Goal: Information Seeking & Learning: Learn about a topic

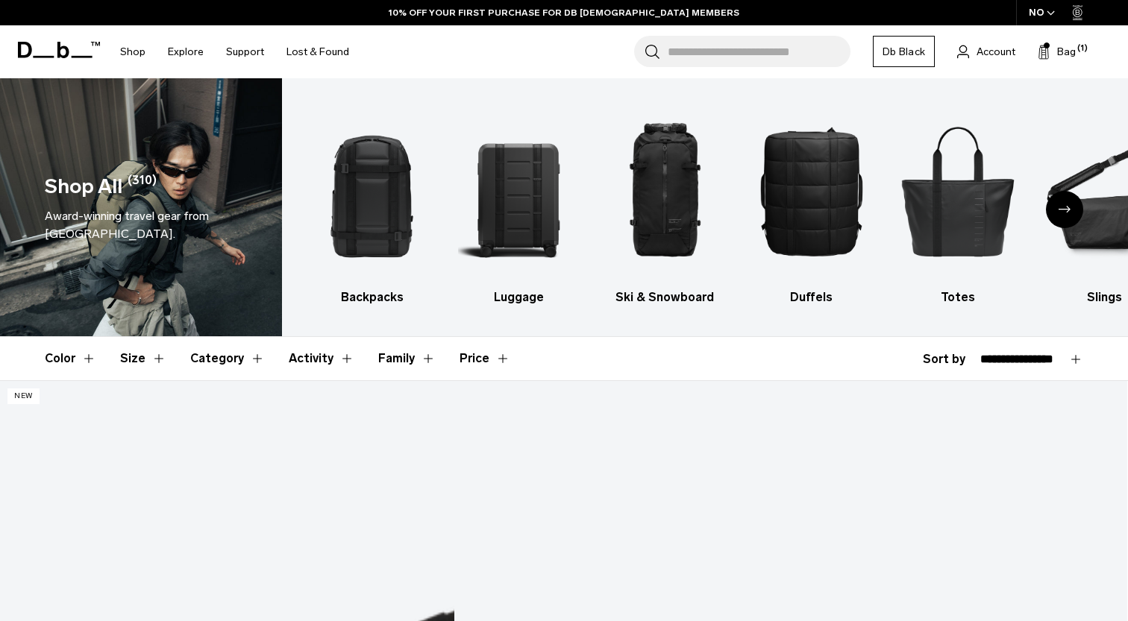
select select "**********"
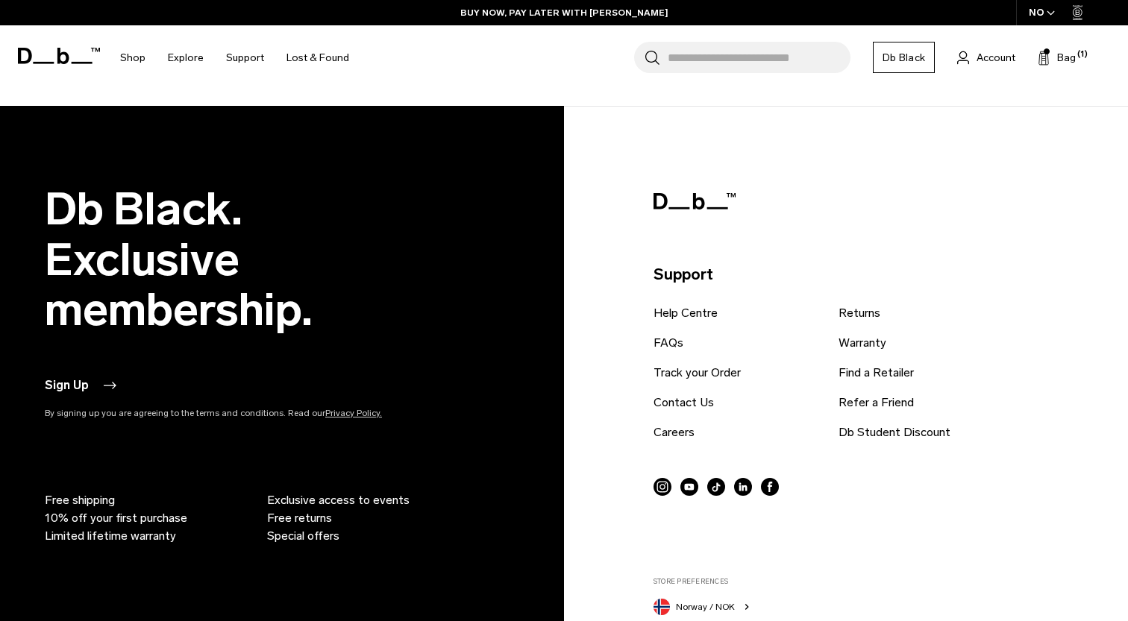
scroll to position [4395, 0]
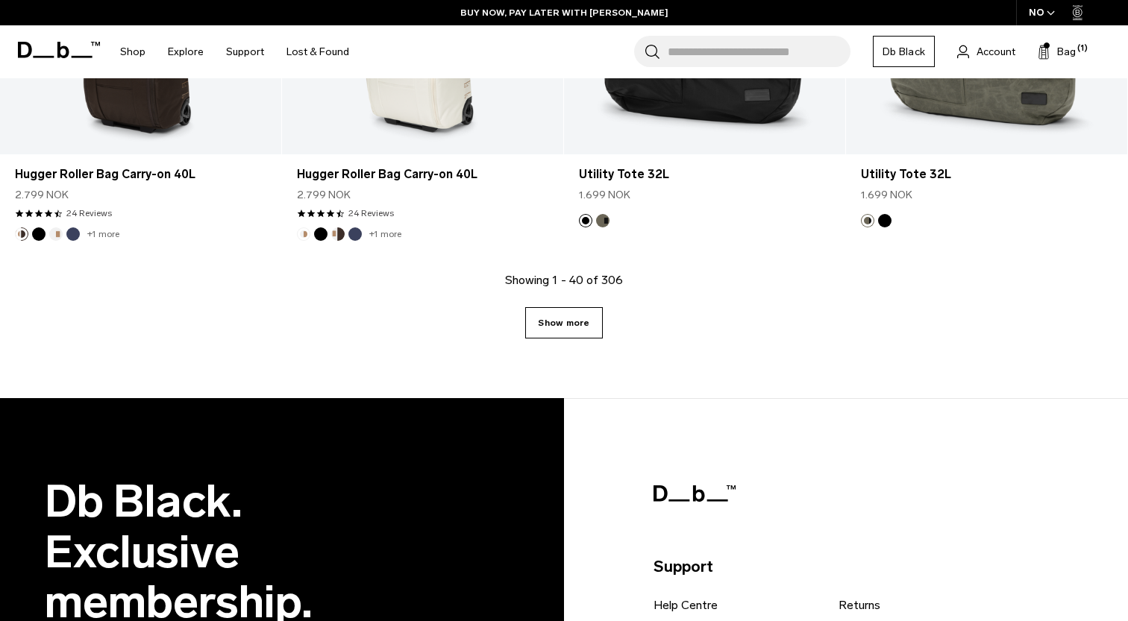
click at [567, 322] on link "Show more" at bounding box center [563, 322] width 77 height 31
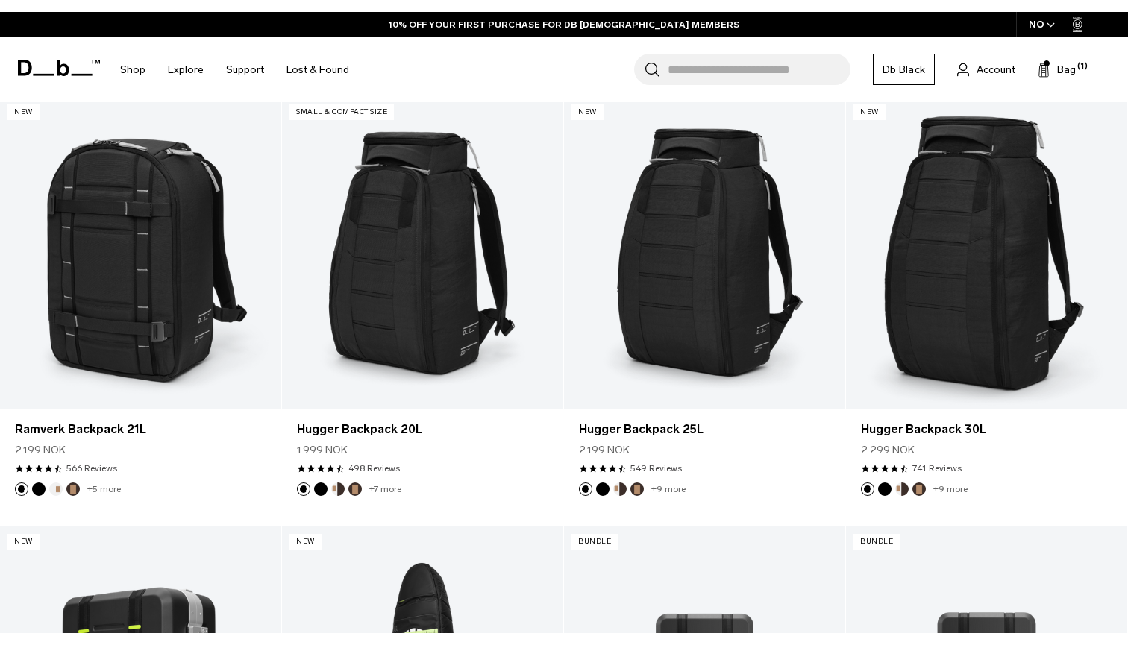
scroll to position [4576, 0]
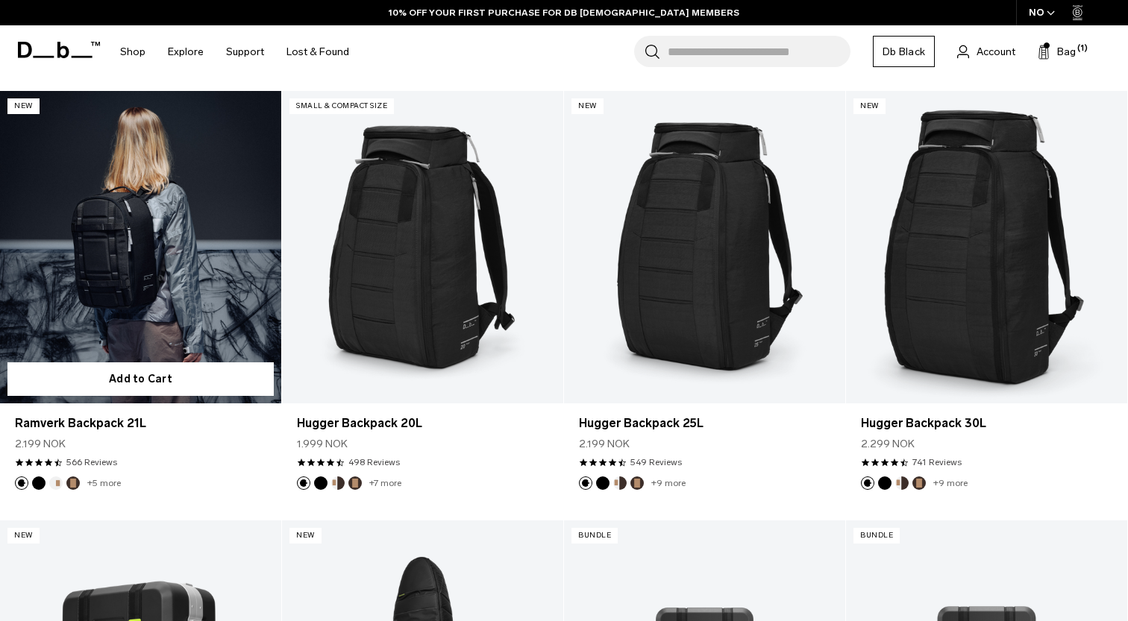
click at [128, 256] on link "Ramverk Backpack 21L" at bounding box center [140, 247] width 281 height 312
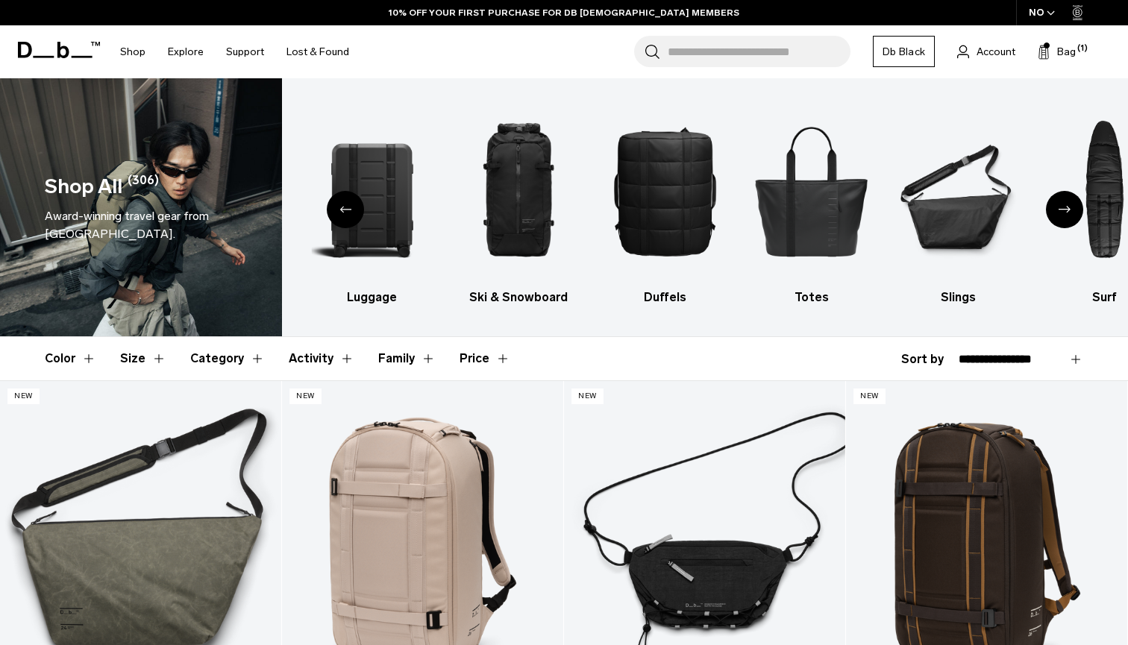
scroll to position [0, 0]
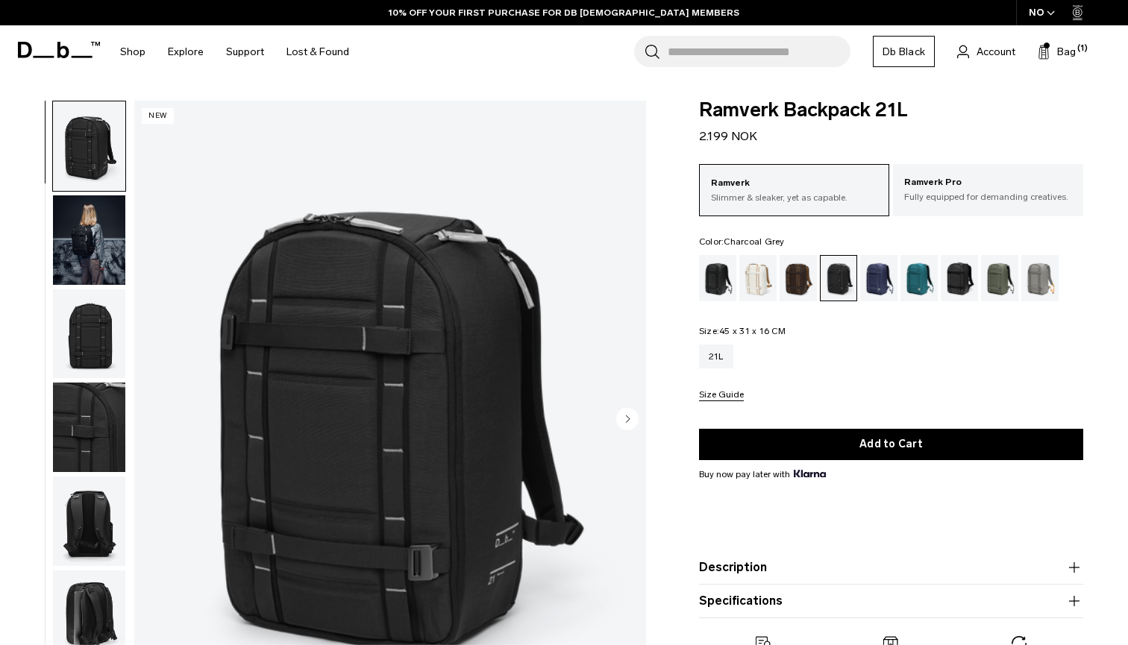
click at [69, 254] on img "button" at bounding box center [89, 239] width 72 height 89
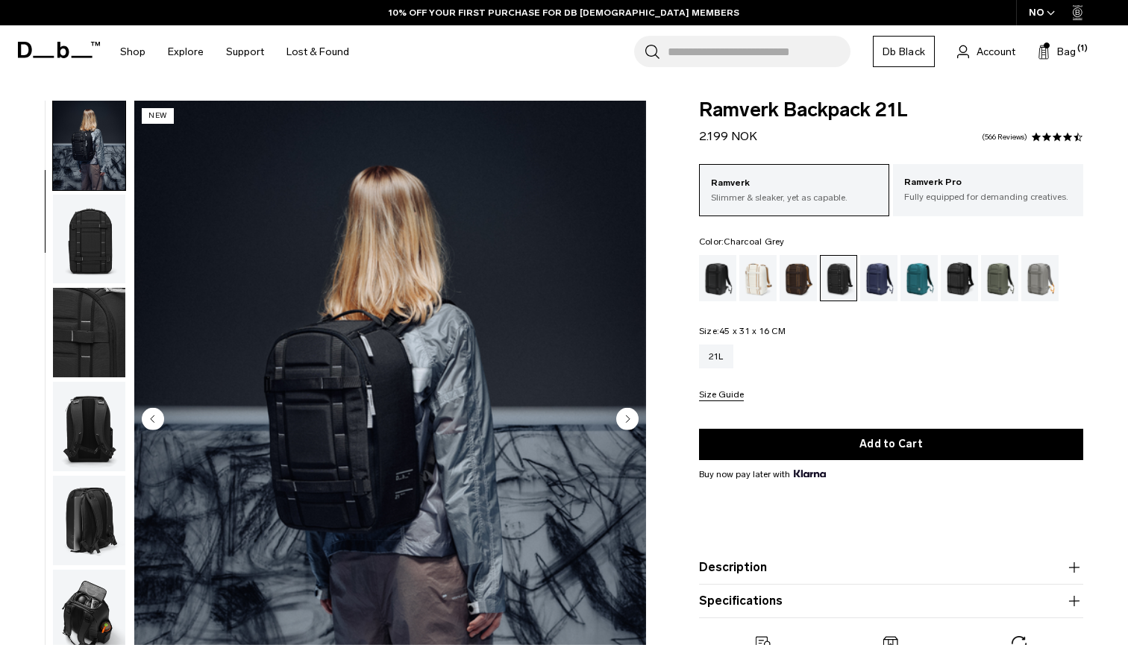
click at [82, 266] on img "button" at bounding box center [89, 239] width 72 height 89
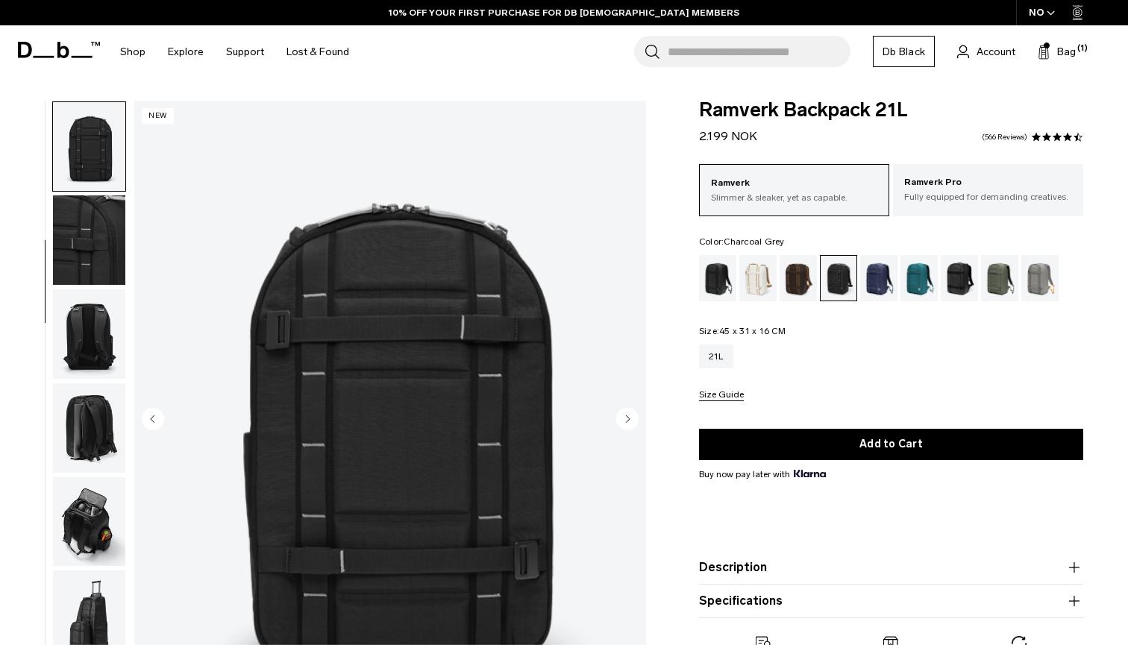
scroll to position [190, 0]
